Goal: Complete application form: Complete application form

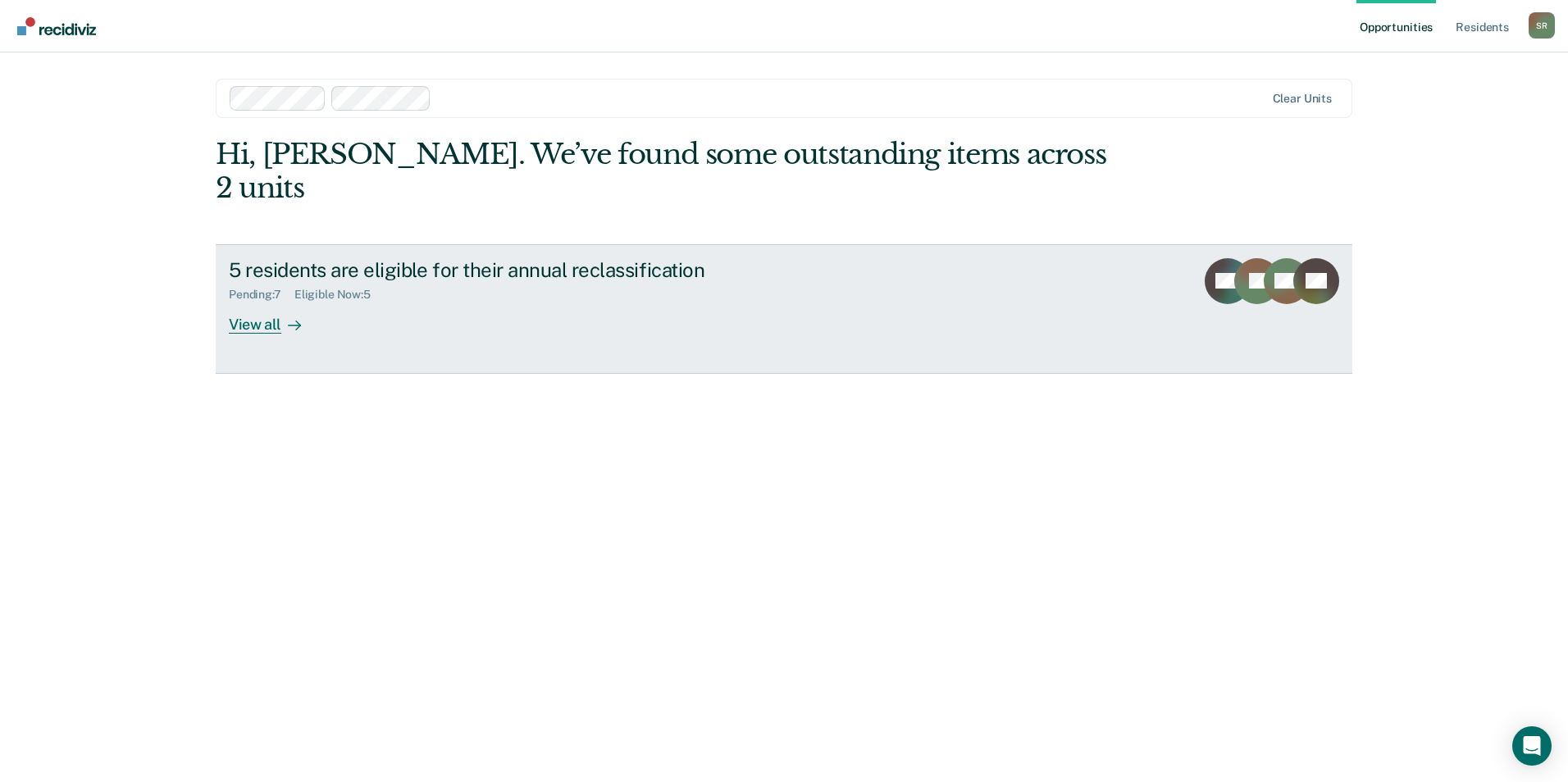
click at [290, 319] on icon at bounding box center [293, 325] width 13 height 13
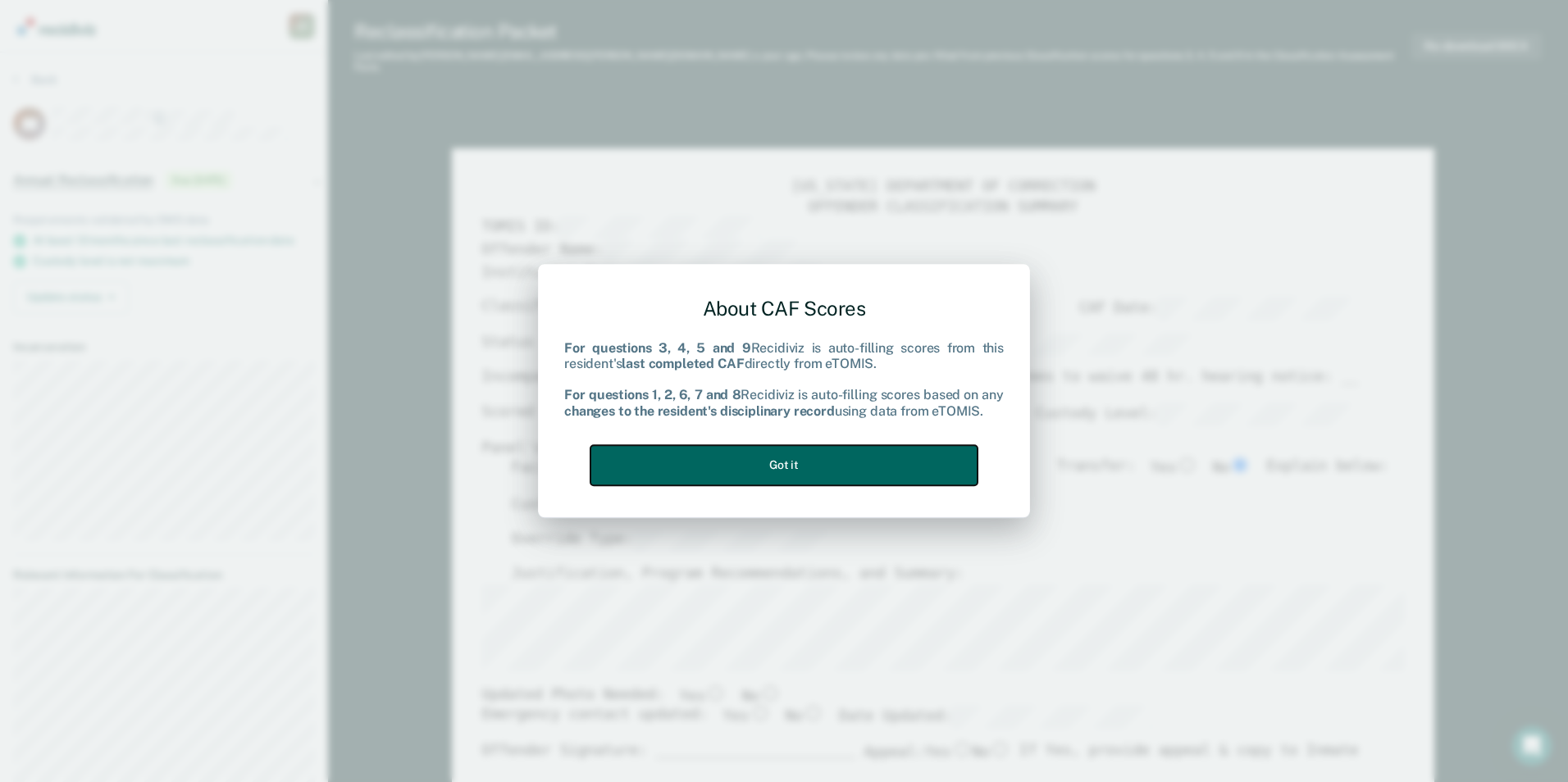
click at [803, 461] on button "Got it" at bounding box center [784, 465] width 387 height 41
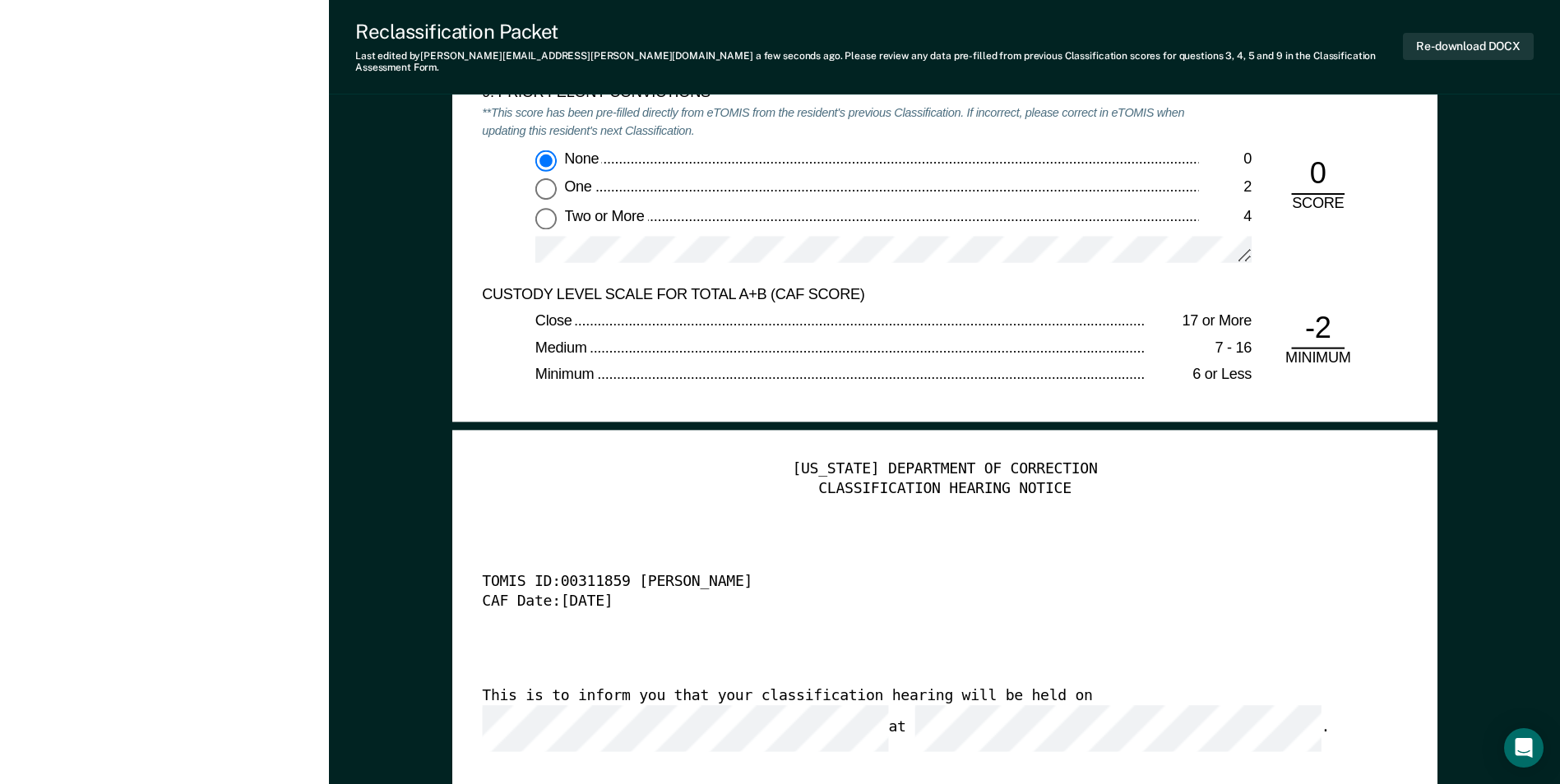
scroll to position [3782, 0]
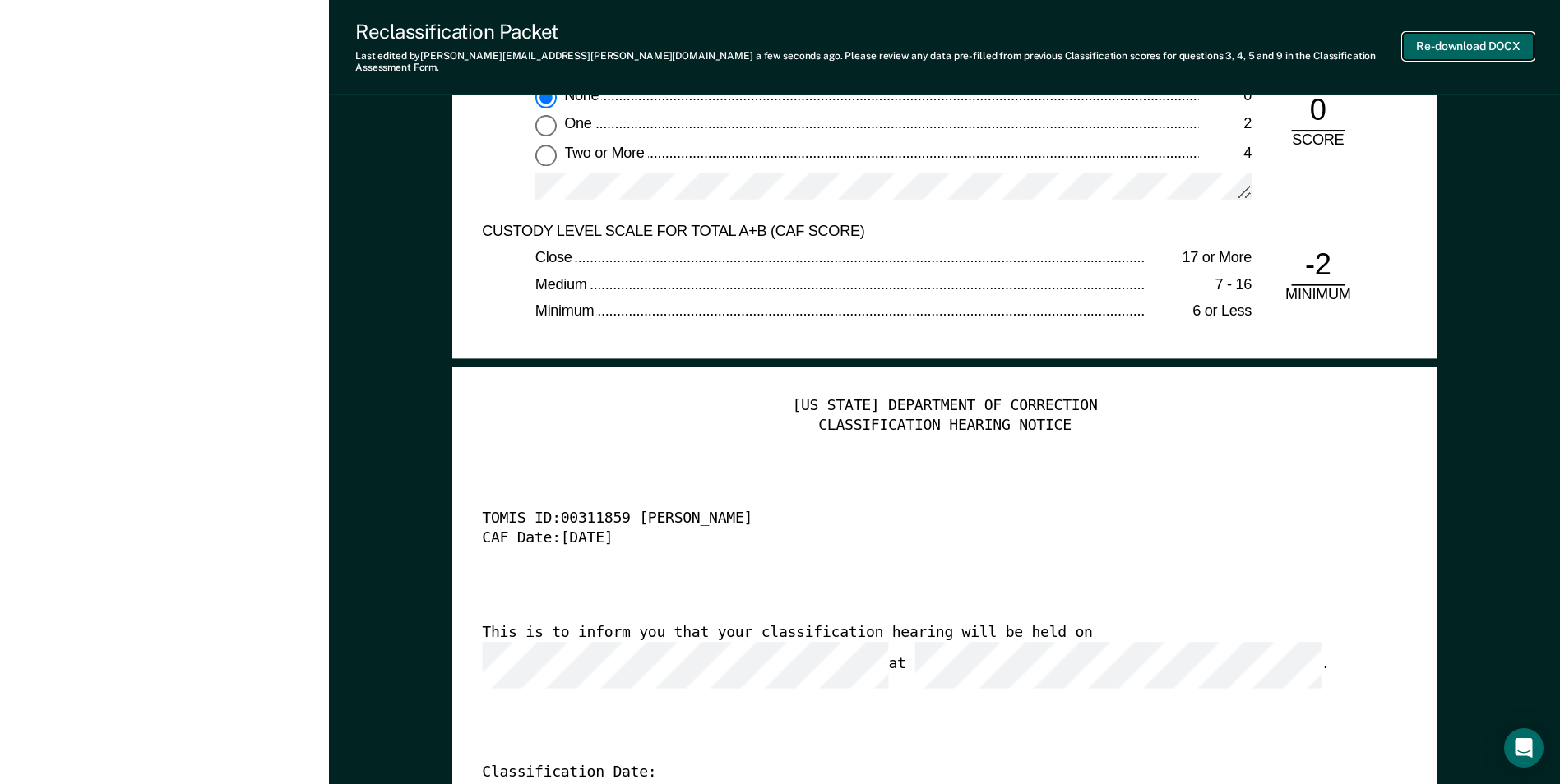
click at [1440, 42] on button "Re-download DOCX" at bounding box center [1468, 46] width 131 height 27
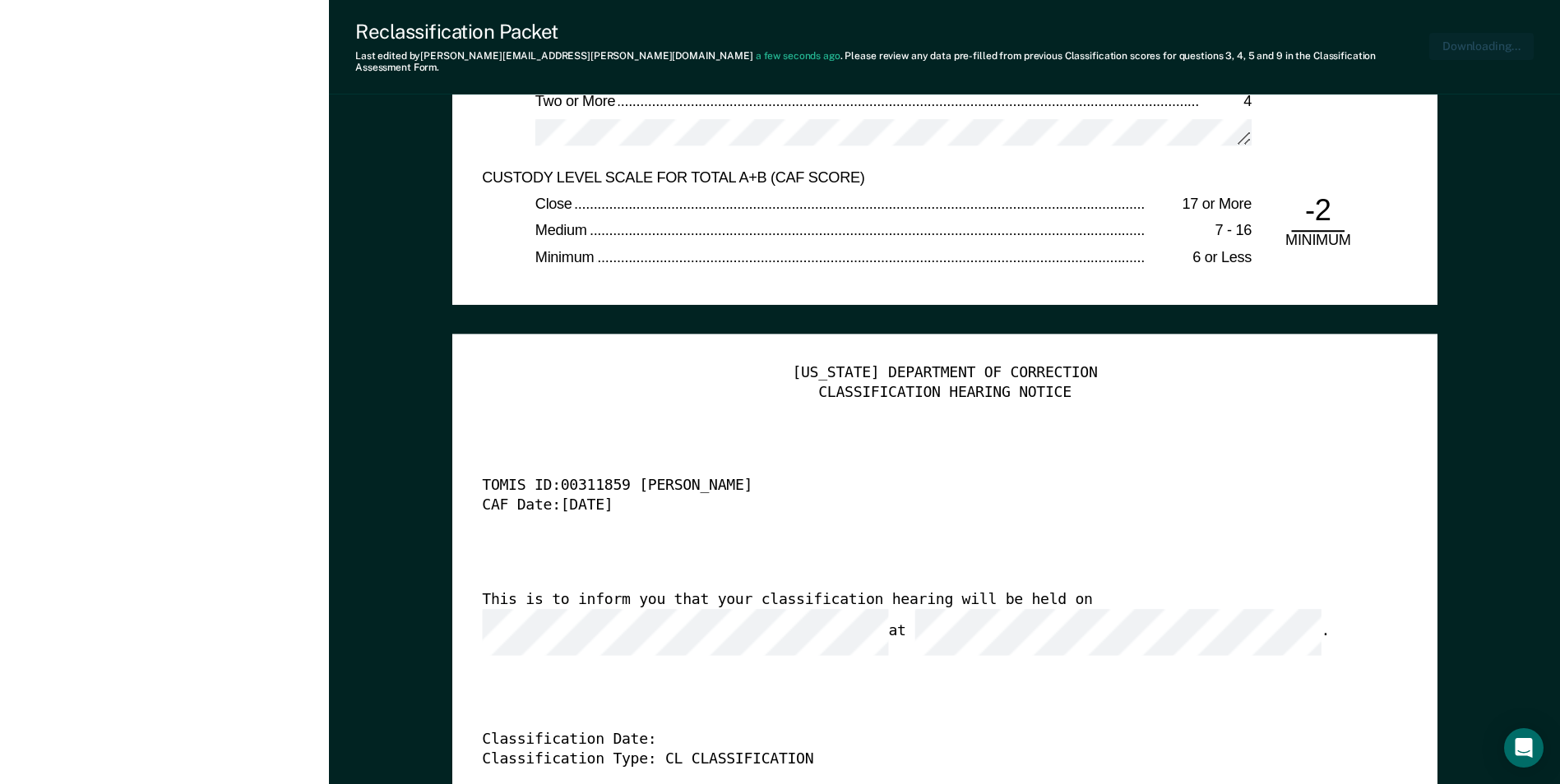
scroll to position [0, 3]
type textarea "x"
